Goal: Information Seeking & Learning: Learn about a topic

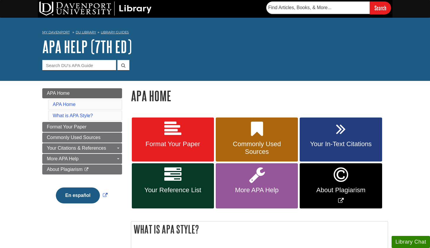
click at [335, 132] on link "Your In-Text Citations" at bounding box center [340, 140] width 82 height 44
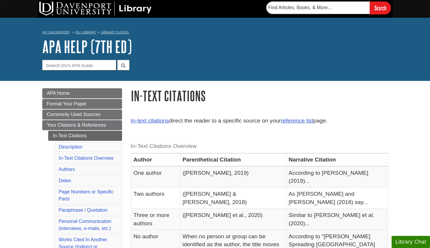
click at [71, 183] on li "Dates" at bounding box center [88, 181] width 68 height 10
click at [69, 182] on link "Dates" at bounding box center [65, 180] width 12 height 5
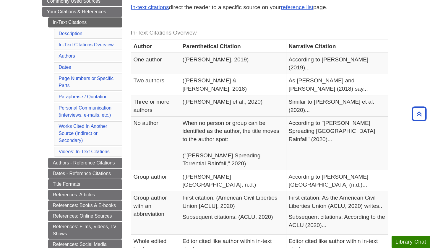
scroll to position [23, 0]
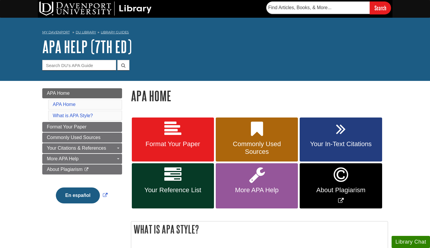
click at [189, 182] on link "Your Reference List" at bounding box center [173, 185] width 82 height 45
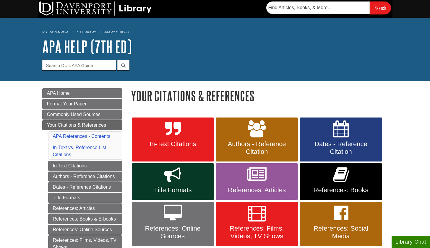
click at [339, 138] on link "Dates - Reference Citation" at bounding box center [340, 140] width 82 height 44
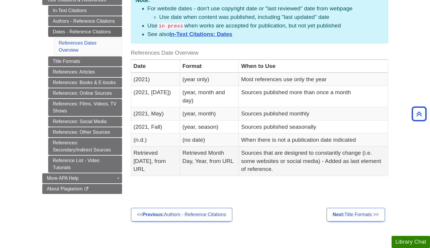
scroll to position [87, 0]
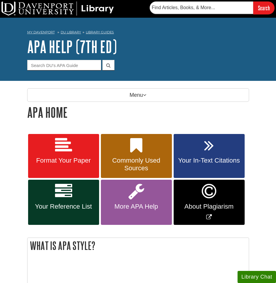
click at [213, 152] on icon at bounding box center [209, 145] width 10 height 17
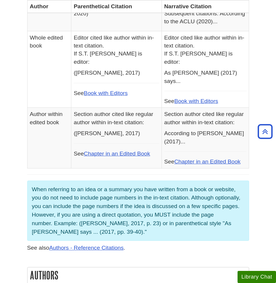
scroll to position [52, 0]
